Goal: Information Seeking & Learning: Find specific fact

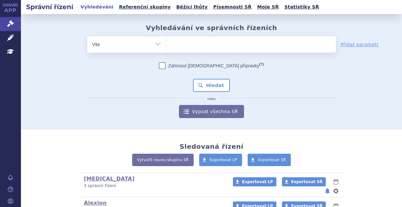
click at [192, 42] on ul at bounding box center [251, 43] width 170 height 14
click at [166, 42] on select at bounding box center [166, 44] width 0 height 16
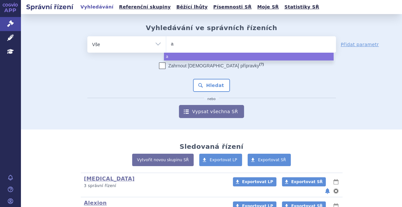
type input "am"
type input "amv"
type input "amvu"
type input "amvutt"
type input "amvuttr"
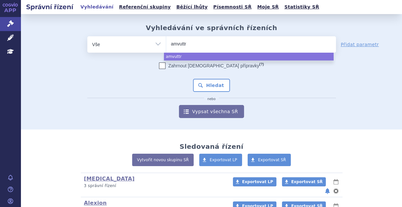
type input "amvuttra"
select select "amvuttra"
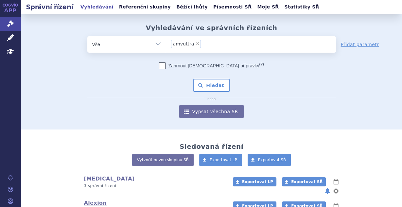
click at [205, 77] on div "Zahrnout bratrské přípravky (?) Hledat nebo Vypsat všechna SŘ" at bounding box center [211, 90] width 248 height 56
click at [210, 85] on button "Hledat" at bounding box center [211, 85] width 37 height 13
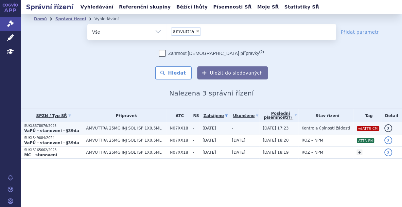
click at [224, 128] on td "[DATE]" at bounding box center [213, 128] width 29 height 12
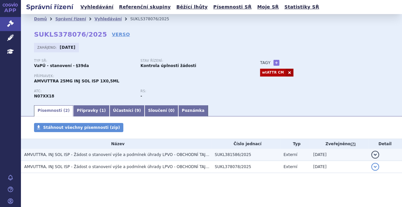
click at [194, 155] on span "AMVUTTRA, INJ SOL ISP - Žádost o stanovení výše a podmínek úhrady LPVO - OBCHOD…" at bounding box center [145, 154] width 243 height 5
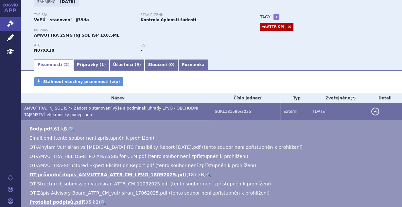
scroll to position [52, 0]
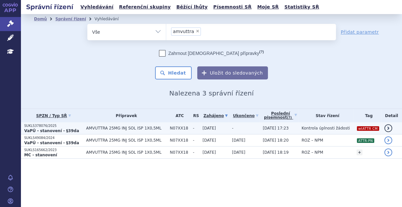
click at [143, 129] on span "AMVUTTRA 25MG INJ SOL ISP 1X0,5ML" at bounding box center [126, 128] width 80 height 5
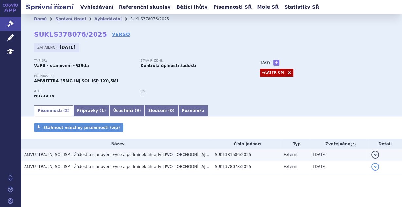
click at [136, 156] on span "AMVUTTRA, INJ SOL ISP - Žádost o stanovení výše a podmínek úhrady LPVO - OBCHOD…" at bounding box center [145, 154] width 243 height 5
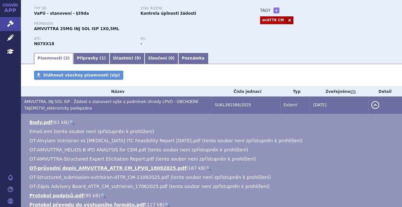
scroll to position [70, 0]
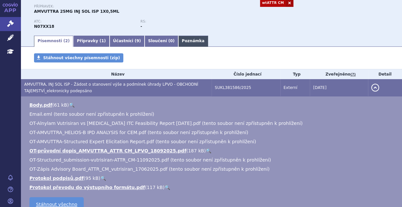
click at [178, 41] on link "Poznámka" at bounding box center [193, 41] width 30 height 11
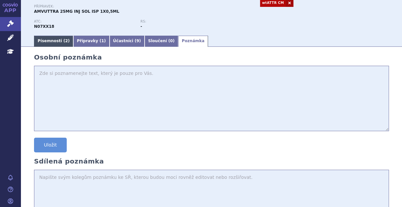
click at [58, 42] on link "Písemnosti ( 2 )" at bounding box center [53, 41] width 39 height 11
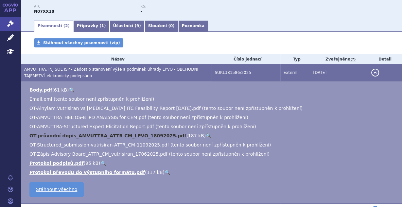
scroll to position [105, 0]
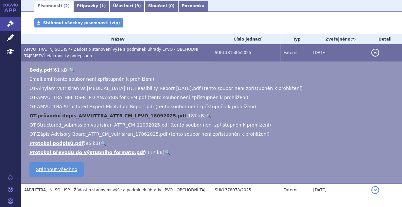
click at [93, 117] on link "OT-průvodní dopis_AMVUTTRA_ATTR CM_LPVO_18092025.pdf" at bounding box center [107, 115] width 156 height 5
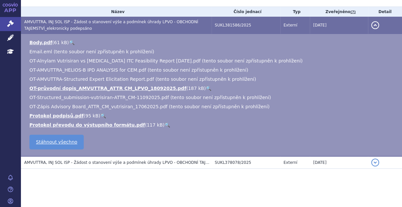
scroll to position [133, 0]
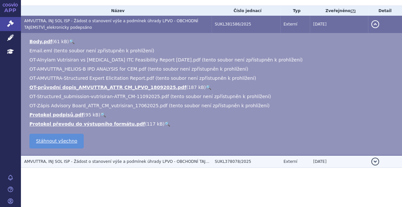
click at [83, 164] on span "AMVUTTRA, INJ SOL ISP - Žádost o stanovení výše a podmínek úhrady LPVO - OBCHOD…" at bounding box center [122, 161] width 196 height 5
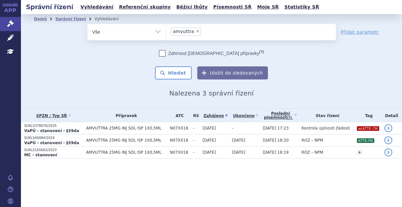
click at [160, 138] on span "AMVUTTRA 25MG INJ SOL ISP 1X0,5ML" at bounding box center [126, 140] width 80 height 5
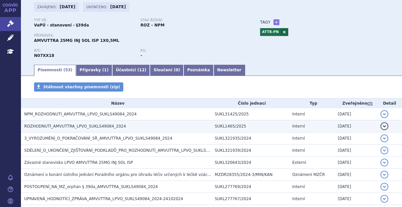
scroll to position [35, 0]
